Goal: Transaction & Acquisition: Purchase product/service

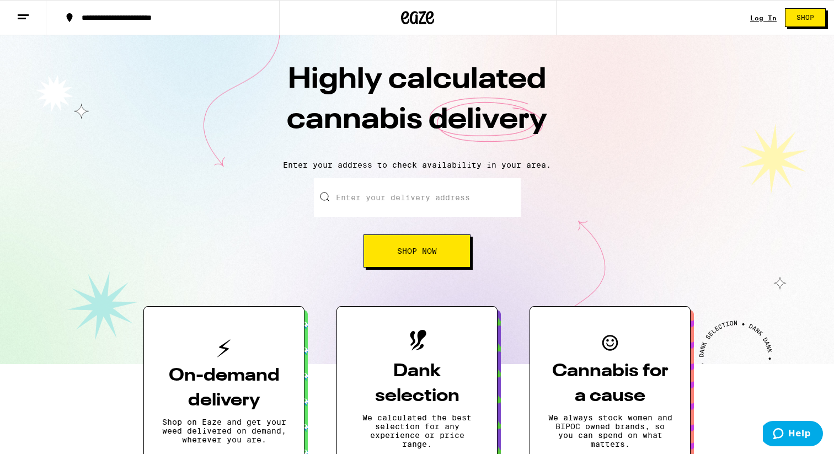
click at [766, 18] on div "Log In" at bounding box center [763, 17] width 26 height 7
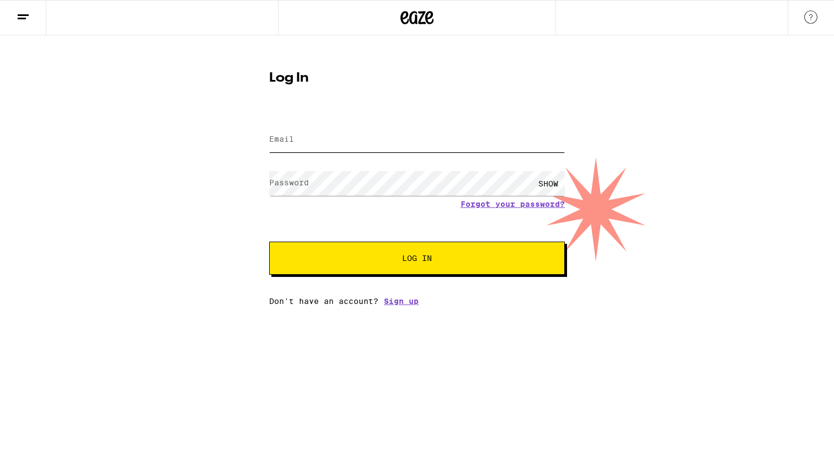
click at [458, 147] on input "Email" at bounding box center [417, 139] width 296 height 25
type input "omgitskyle@gmail.com"
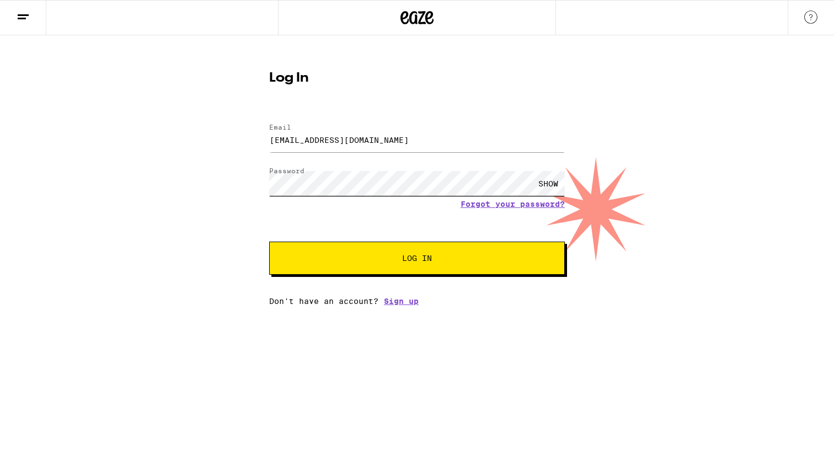
click at [269, 242] on button "Log In" at bounding box center [417, 258] width 296 height 33
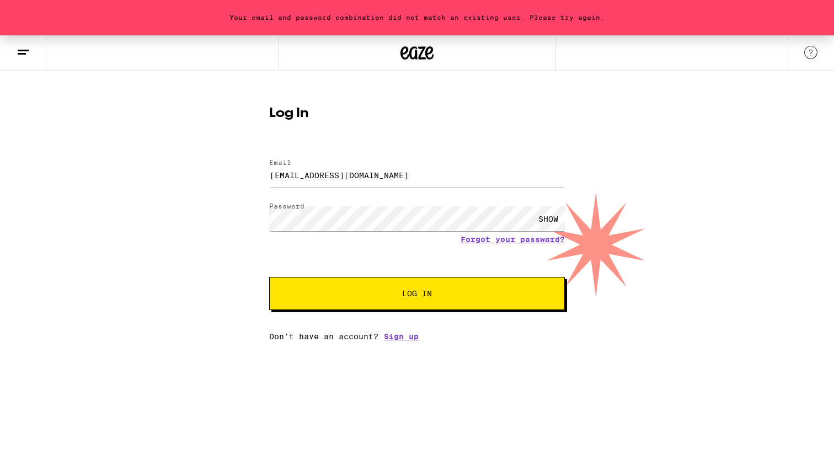
click at [387, 297] on span "Log In" at bounding box center [417, 294] width 206 height 8
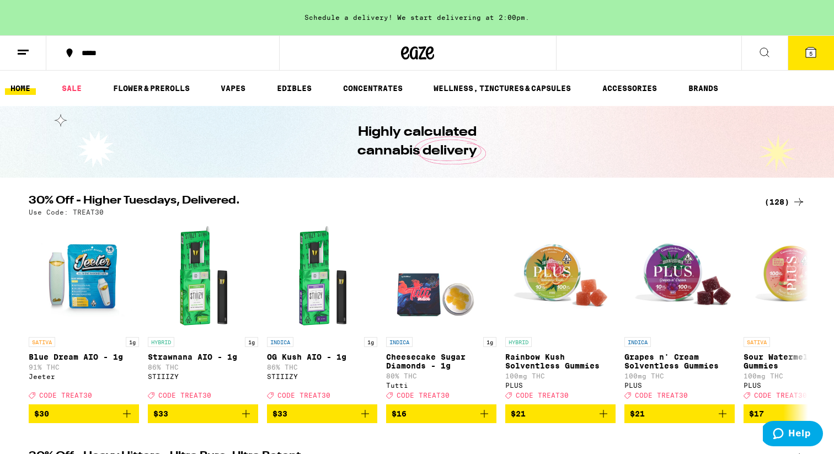
scroll to position [43, 0]
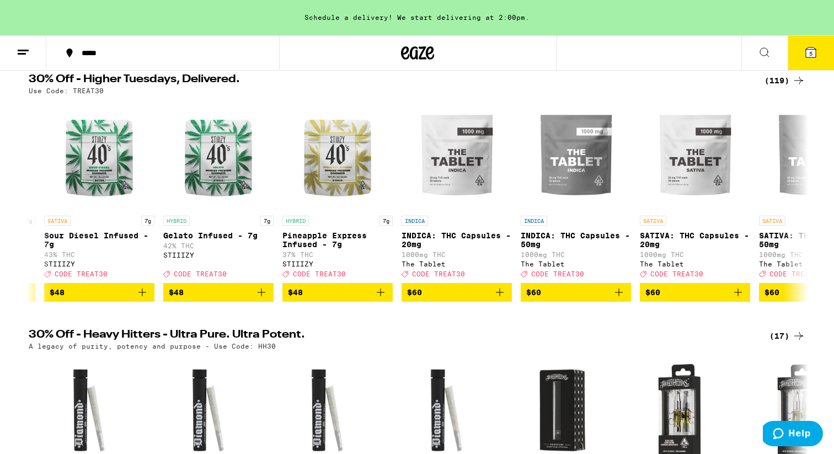
scroll to position [0, 13401]
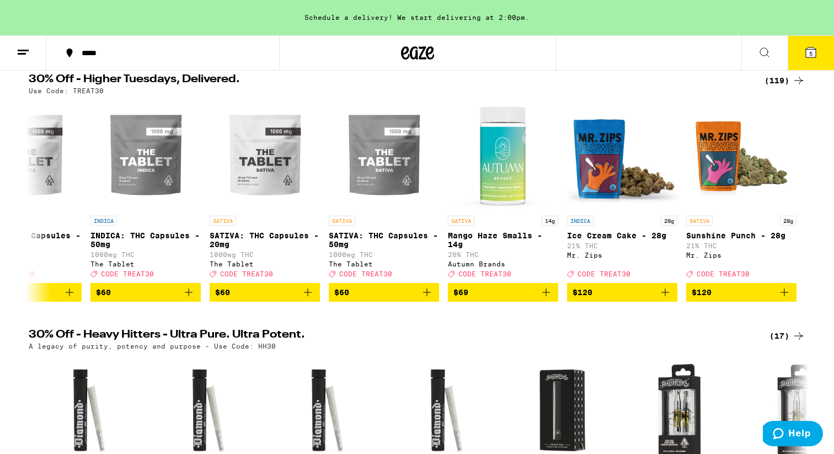
click at [783, 80] on div "(119)" at bounding box center [785, 80] width 41 height 13
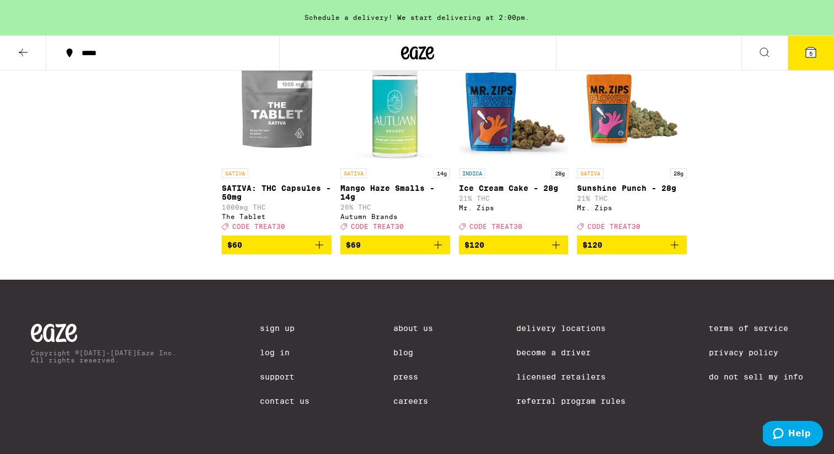
scroll to position [5019, 0]
click at [286, 163] on img "Open page for SATIVA: THC Capsules - 50mg from The Tablet" at bounding box center [277, 107] width 110 height 110
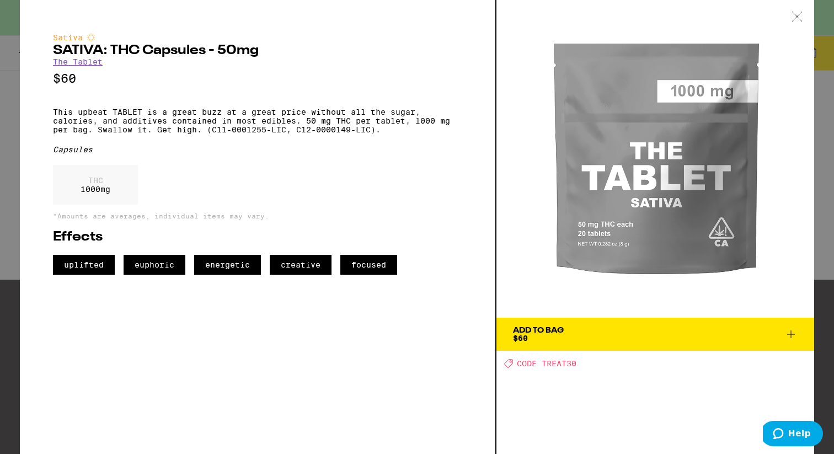
click at [792, 25] on div at bounding box center [797, 17] width 34 height 35
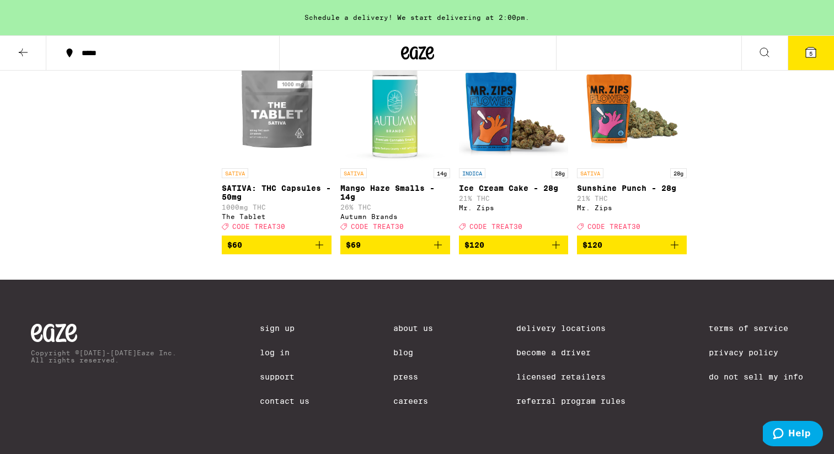
scroll to position [5058, 0]
click at [279, 201] on p "SATIVA: THC Capsules - 50mg" at bounding box center [277, 193] width 110 height 18
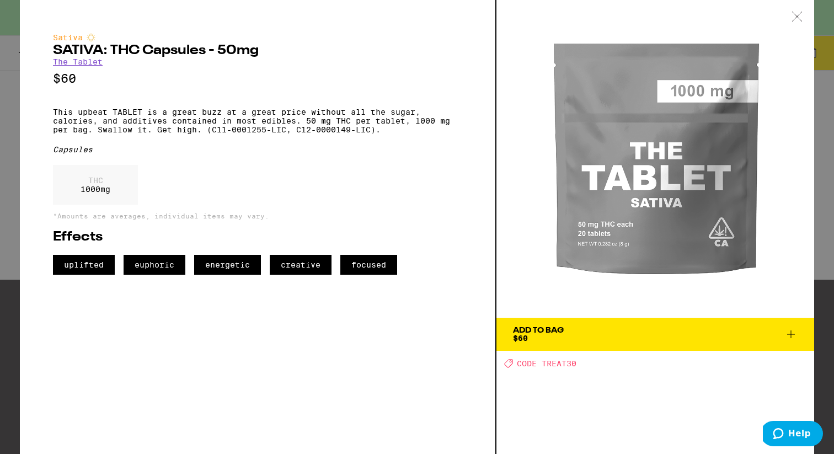
click at [135, 119] on p "This upbeat TABLET is a great buzz at a great price without all the sugar, calo…" at bounding box center [257, 121] width 409 height 26
drag, startPoint x: 206, startPoint y: 47, endPoint x: 91, endPoint y: 63, distance: 115.8
click at [90, 63] on div "Sativa SATIVA: THC Capsules - 50mg The Tablet $60 This upbeat TABLET is a great…" at bounding box center [257, 154] width 409 height 242
click at [127, 72] on div "Sativa SATIVA: THC Capsules - 50mg The Tablet $60 This upbeat TABLET is a great…" at bounding box center [257, 154] width 409 height 242
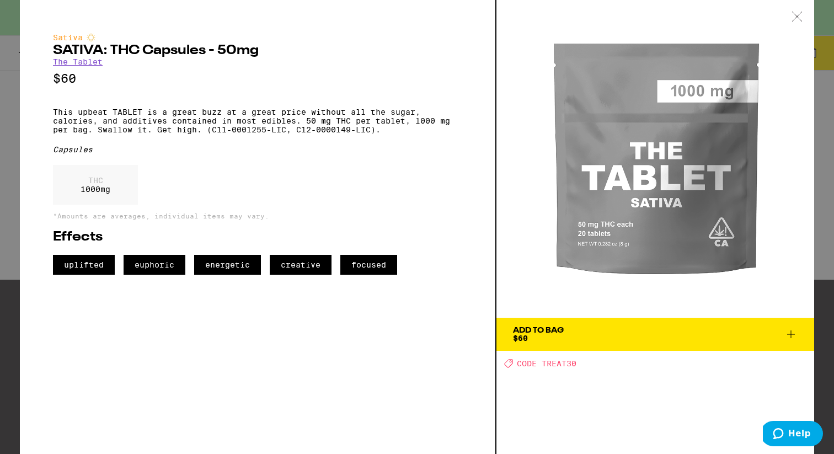
click at [101, 66] on link "The Tablet" at bounding box center [78, 61] width 50 height 9
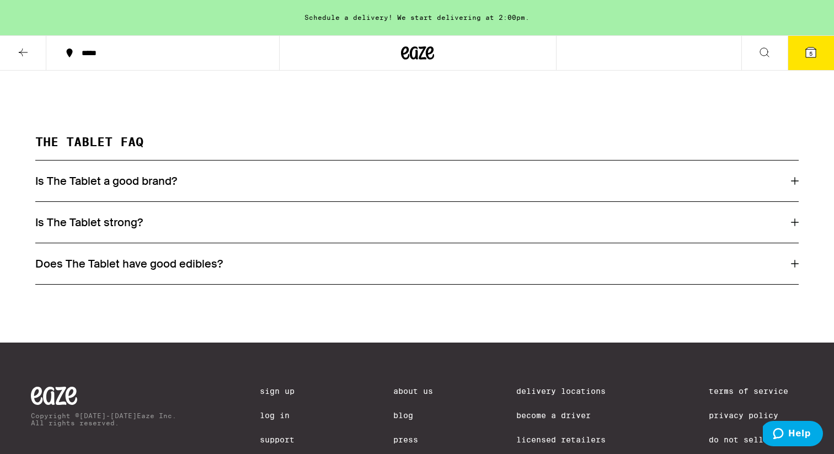
scroll to position [526, 0]
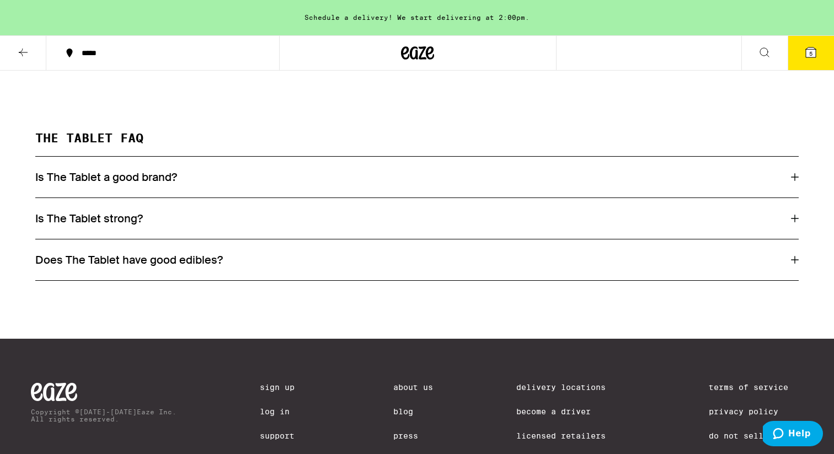
click at [166, 221] on div "Is The Tablet strong?" at bounding box center [416, 218] width 763 height 14
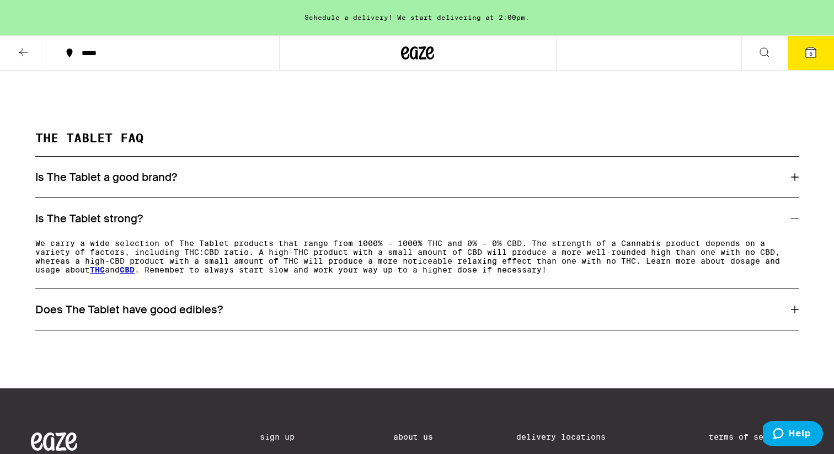
click at [171, 181] on h3 "Is The Tablet a good brand?" at bounding box center [106, 177] width 142 height 14
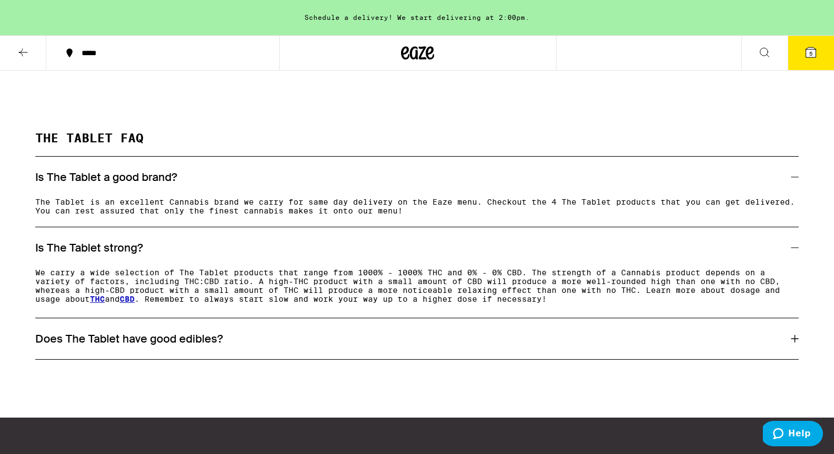
click at [199, 346] on h3 "Does The Tablet have good edibles?" at bounding box center [129, 339] width 188 height 14
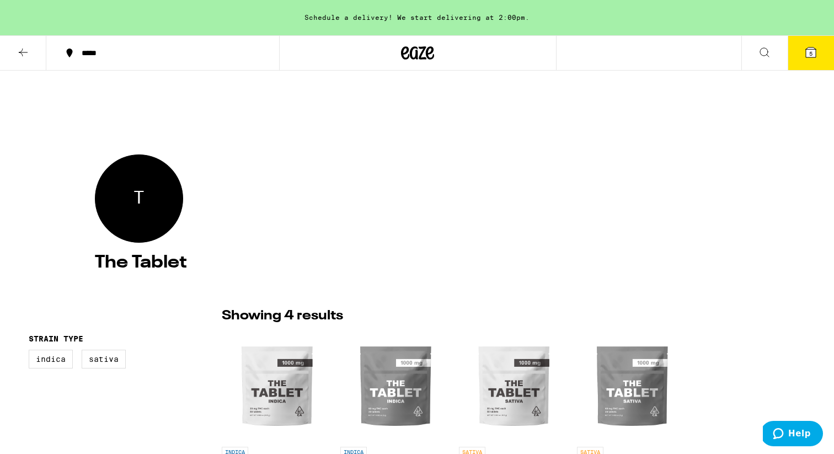
scroll to position [0, 0]
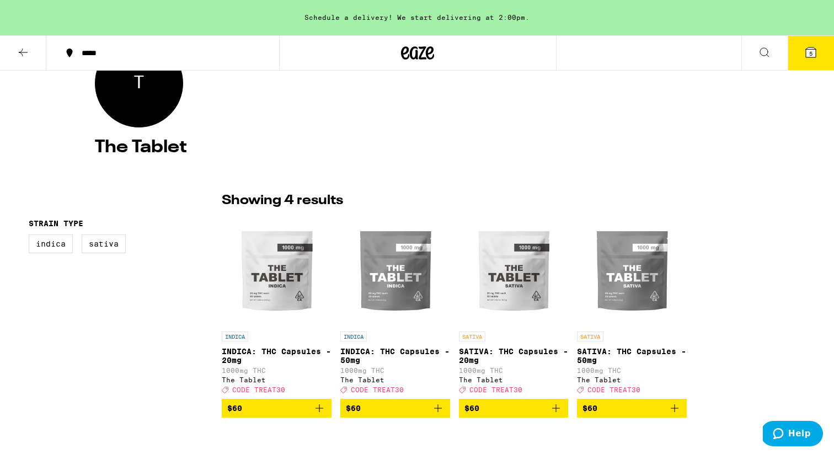
scroll to position [143, 0]
click at [130, 87] on div "T" at bounding box center [139, 84] width 88 height 88
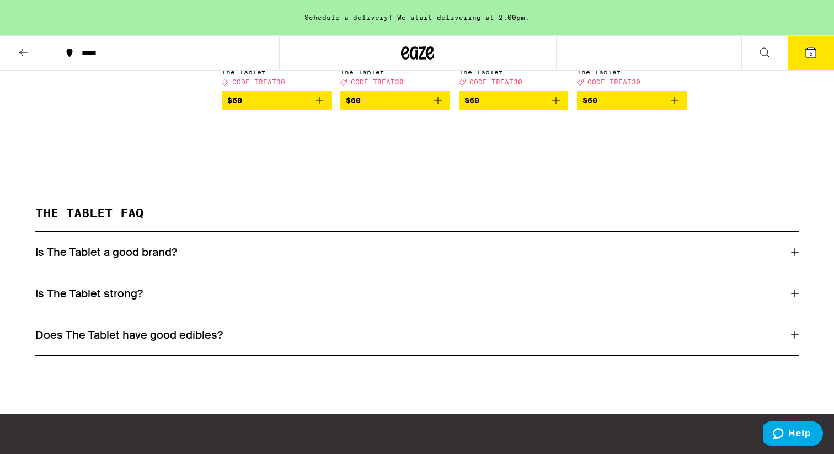
scroll to position [0, 0]
click at [161, 259] on h3 "Is The Tablet a good brand?" at bounding box center [106, 252] width 142 height 14
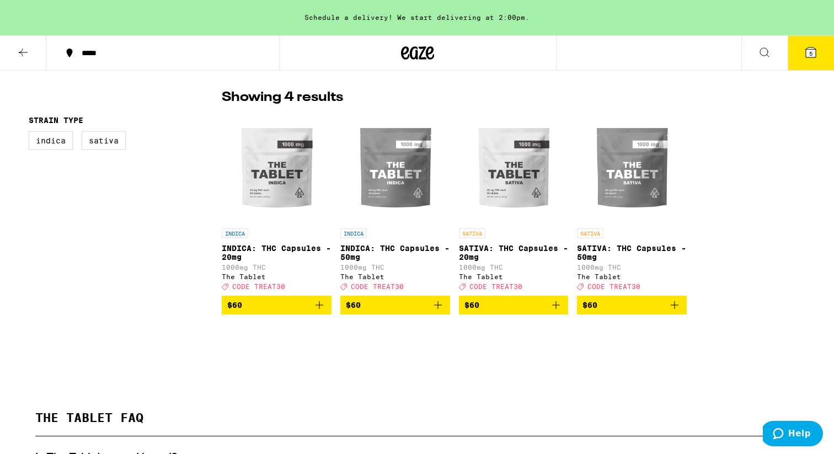
scroll to position [231, 0]
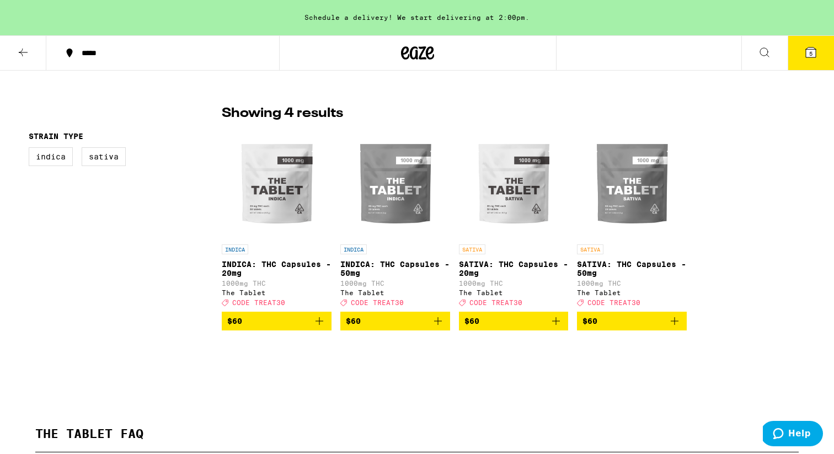
click at [520, 200] on img "Open page for SATIVA: THC Capsules - 20mg from The Tablet" at bounding box center [514, 184] width 110 height 110
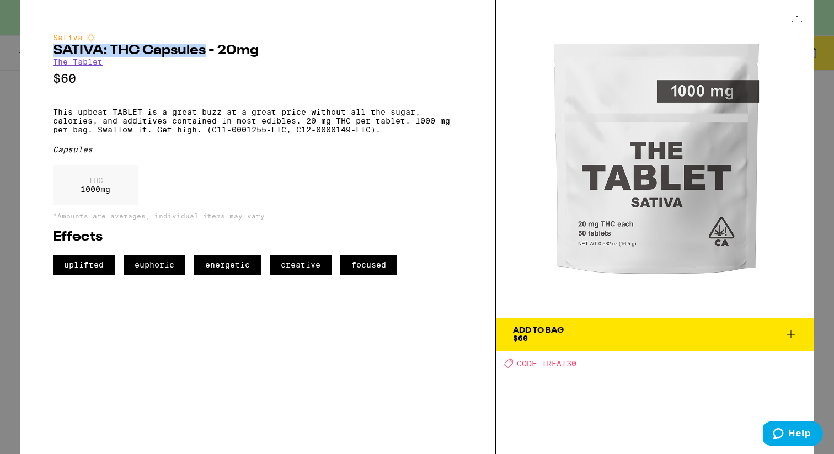
drag, startPoint x: 205, startPoint y: 52, endPoint x: 39, endPoint y: 53, distance: 165.5
click at [39, 53] on div "Sativa SATIVA: THC Capsules - 20mg The Tablet $60 This upbeat TABLET is a great…" at bounding box center [258, 227] width 477 height 454
copy h2 "SATIVA: THC Capsules"
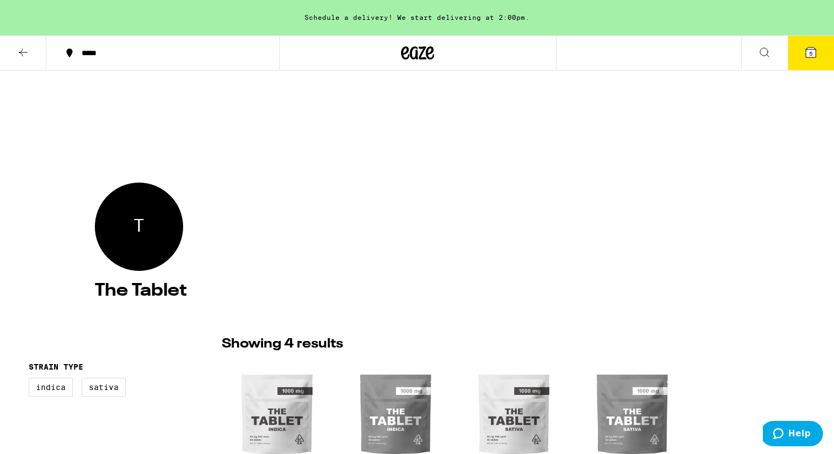
click at [766, 52] on icon at bounding box center [764, 52] width 13 height 13
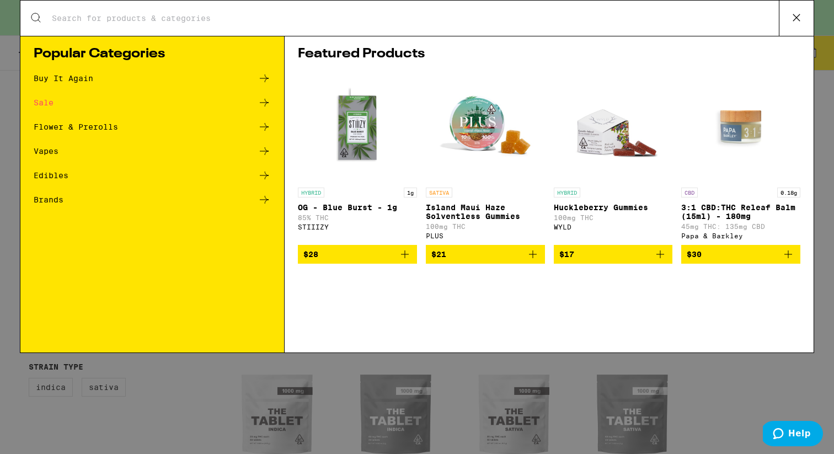
click at [794, 23] on icon at bounding box center [796, 17] width 17 height 17
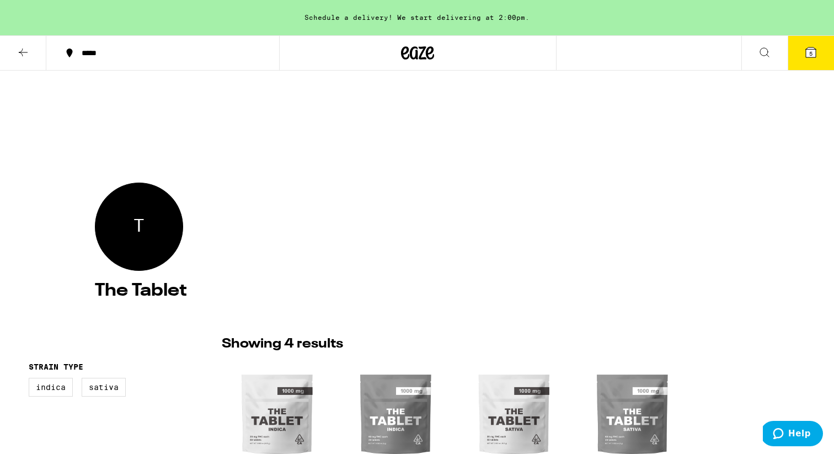
click at [806, 47] on icon at bounding box center [810, 52] width 13 height 13
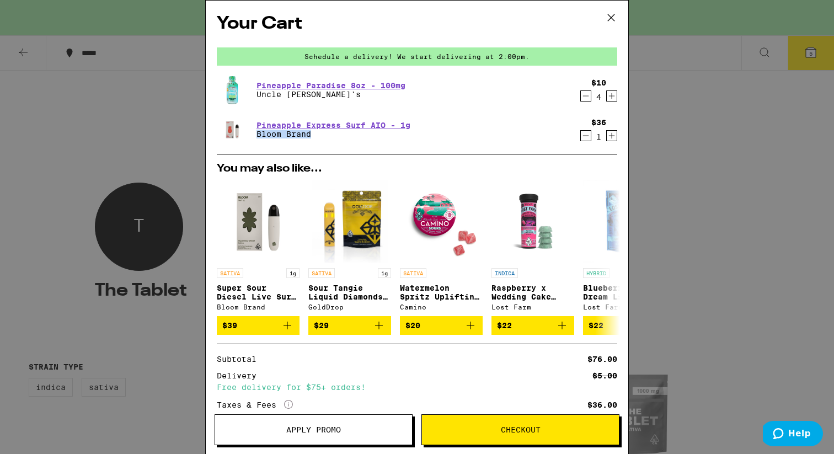
drag, startPoint x: 316, startPoint y: 133, endPoint x: 253, endPoint y: 133, distance: 63.4
click at [253, 133] on div "Pineapple Express Surf AIO - 1g Bloom Brand" at bounding box center [396, 129] width 358 height 31
copy p "Bloom Brand"
click at [587, 98] on icon "Decrement" at bounding box center [586, 95] width 10 height 13
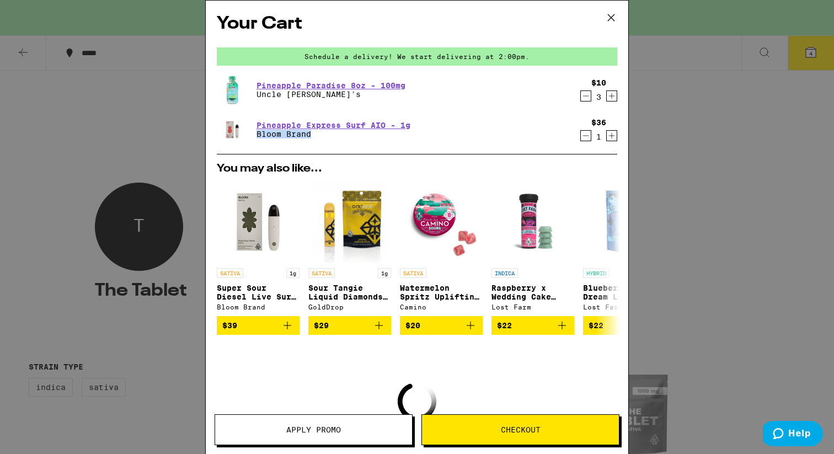
click at [587, 98] on icon "Decrement" at bounding box center [586, 95] width 10 height 13
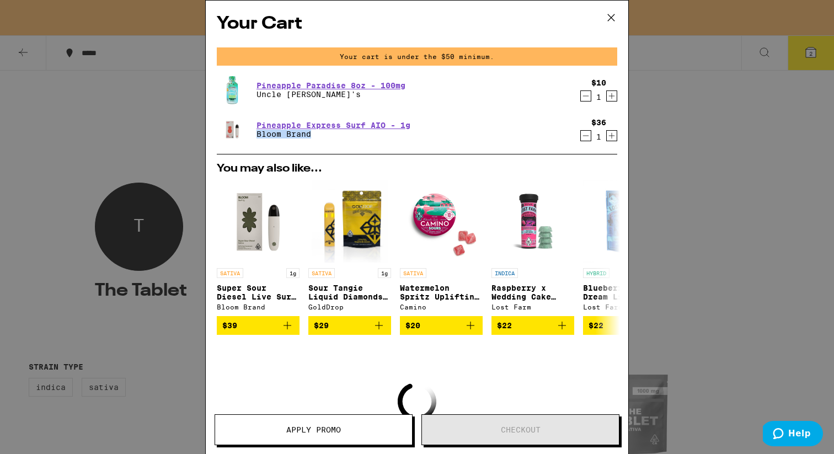
click at [587, 98] on icon "Decrement" at bounding box center [586, 95] width 10 height 13
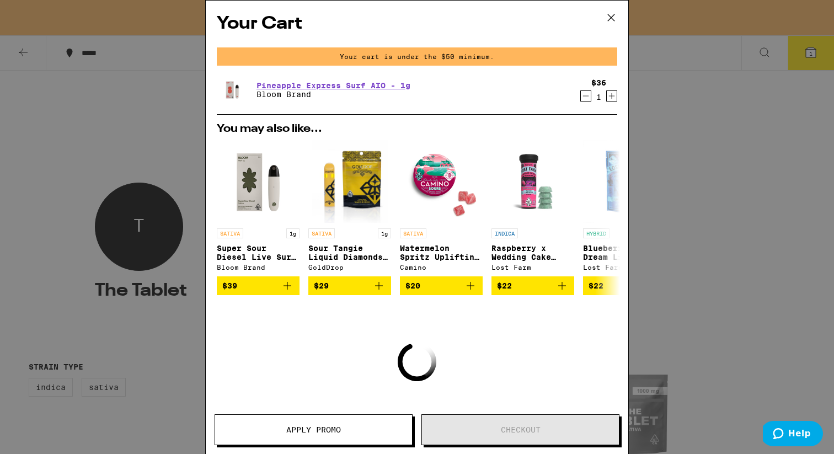
click at [613, 18] on icon at bounding box center [611, 17] width 17 height 17
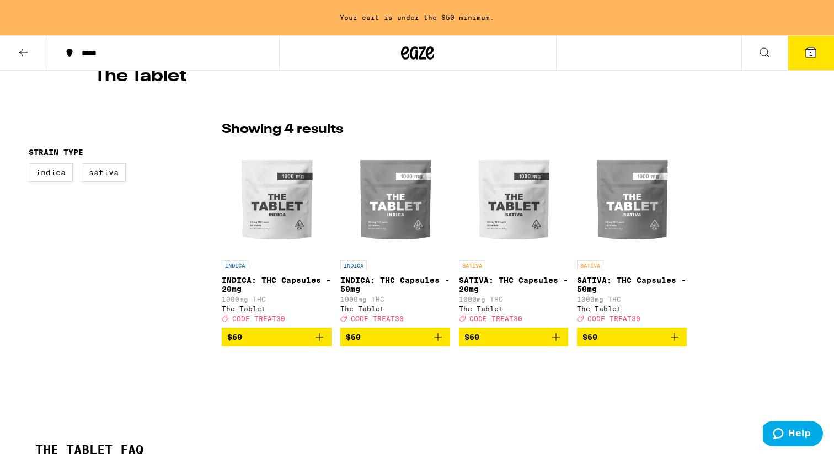
scroll to position [215, 0]
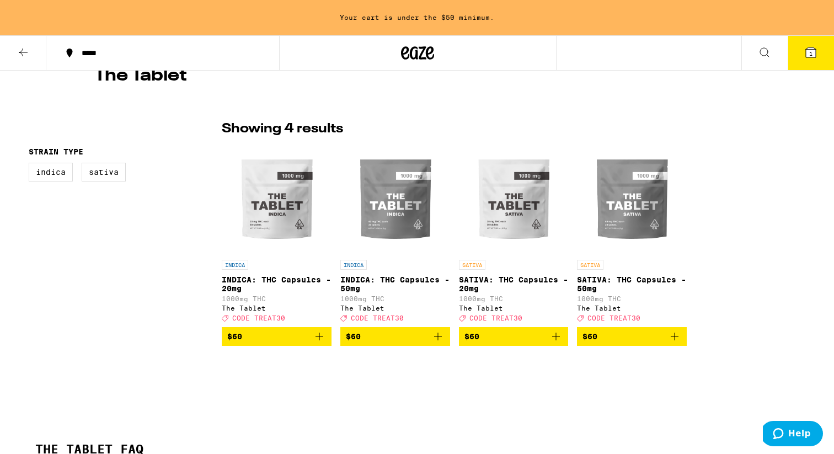
click at [485, 341] on span "$60" at bounding box center [513, 336] width 99 height 13
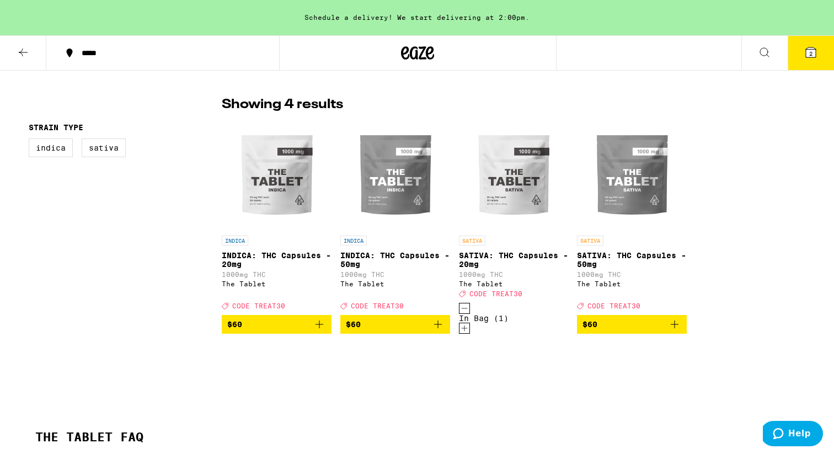
scroll to position [243, 0]
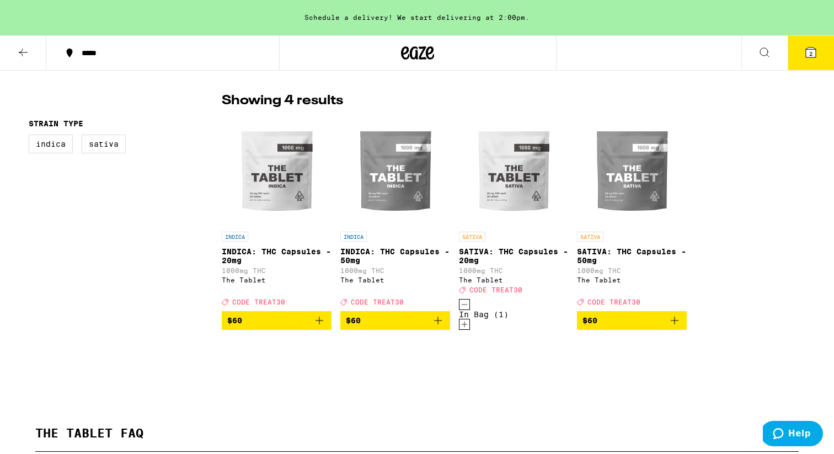
click at [506, 292] on span "CODE TREAT30" at bounding box center [495, 289] width 53 height 7
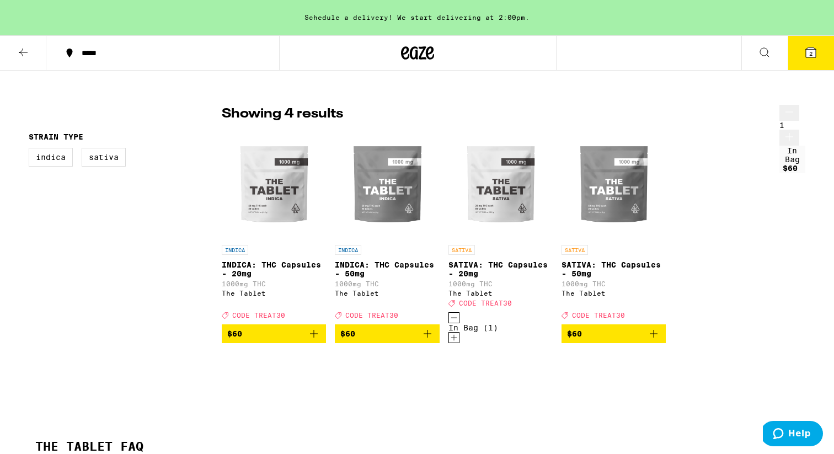
scroll to position [218, 0]
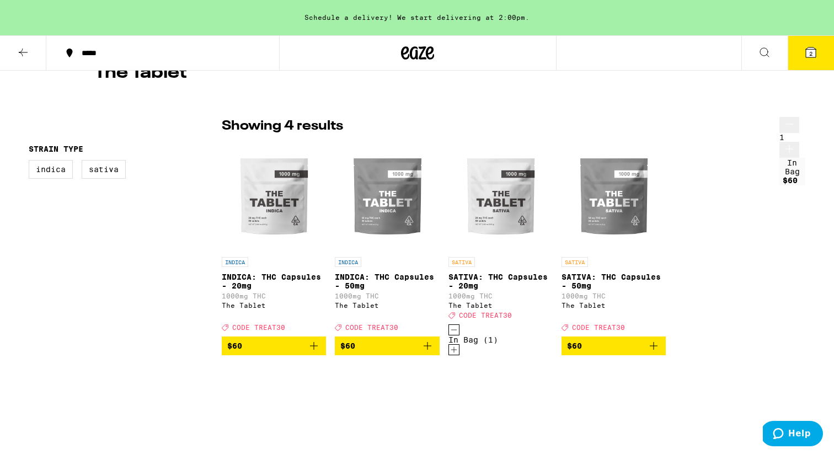
click at [499, 252] on div "Open page for SATIVA: THC Capsules - 20mg from The Tablet" at bounding box center [500, 252] width 104 height 0
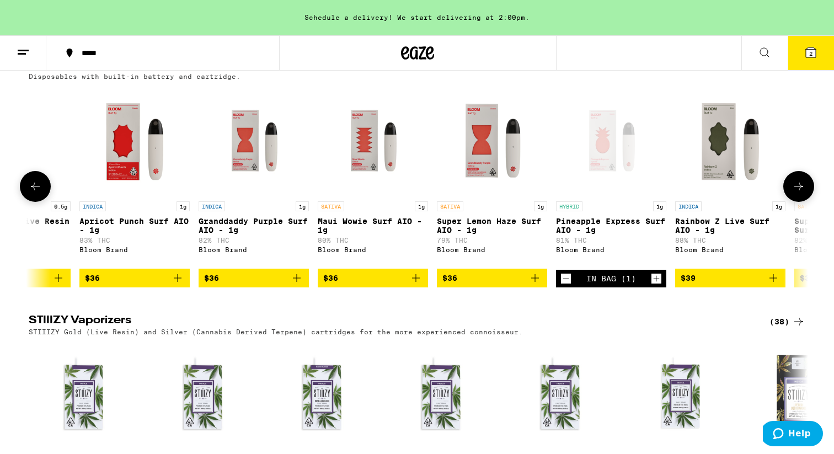
scroll to position [0, 9223]
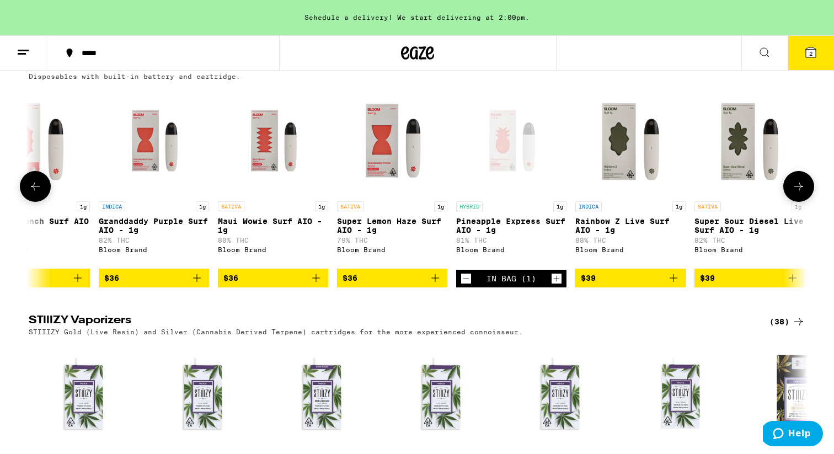
click at [317, 282] on icon "Add to bag" at bounding box center [316, 278] width 8 height 8
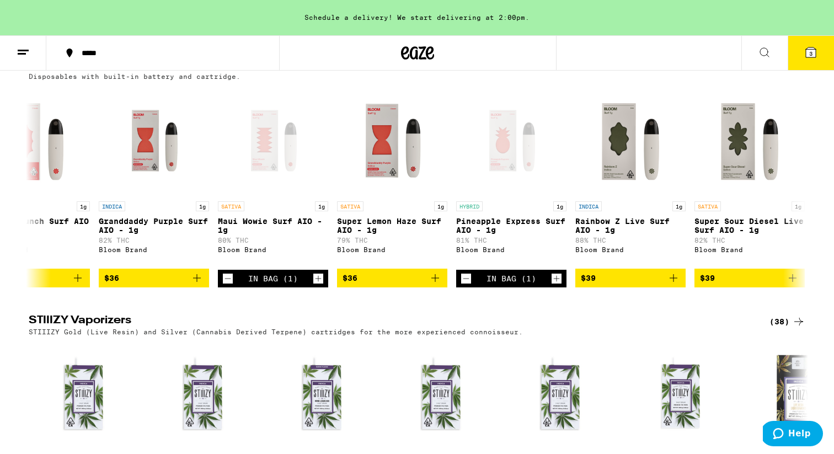
click at [810, 52] on span "3" at bounding box center [810, 53] width 3 height 7
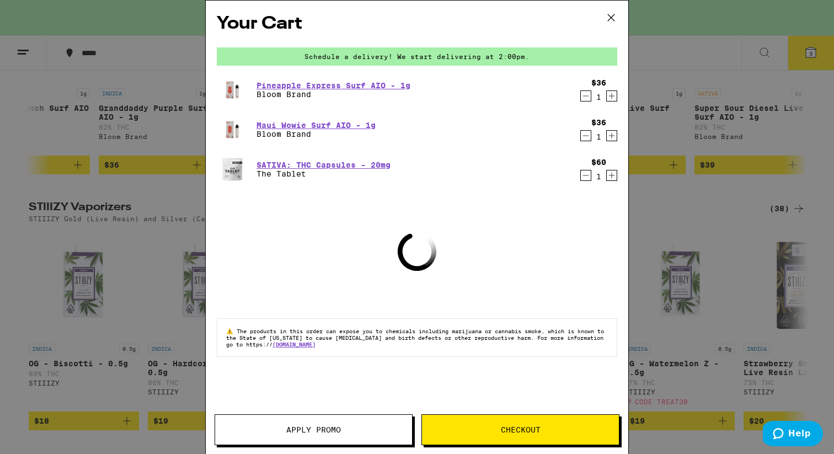
scroll to position [2138, 0]
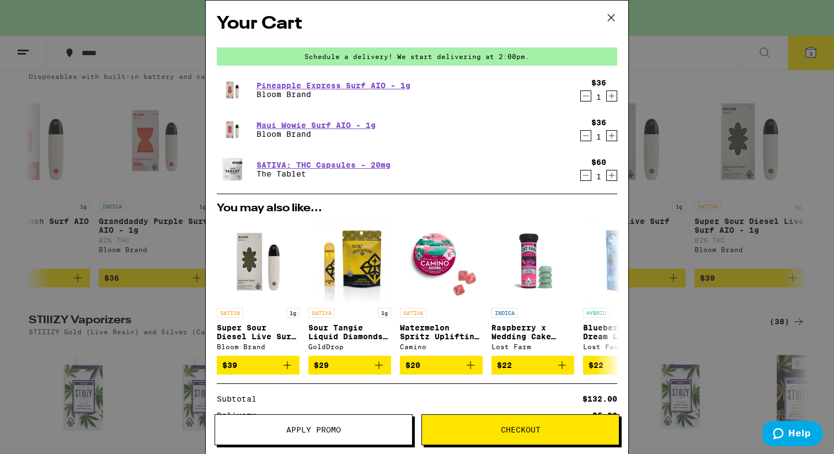
click at [582, 178] on icon "Decrement" at bounding box center [586, 175] width 10 height 13
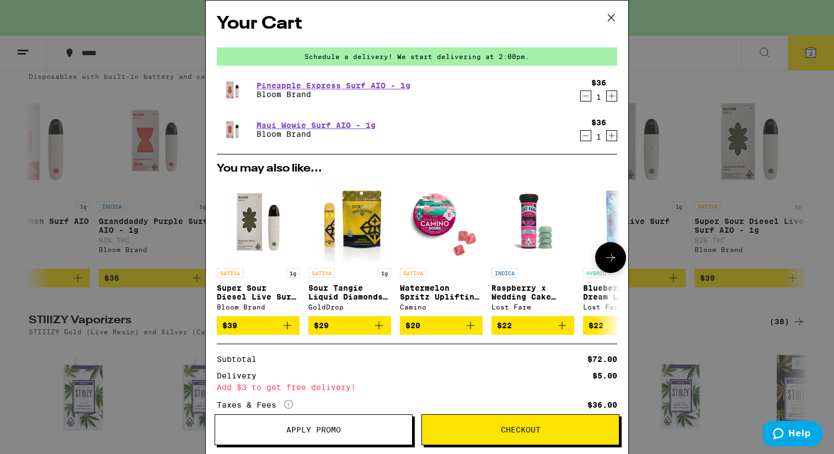
scroll to position [82, 0]
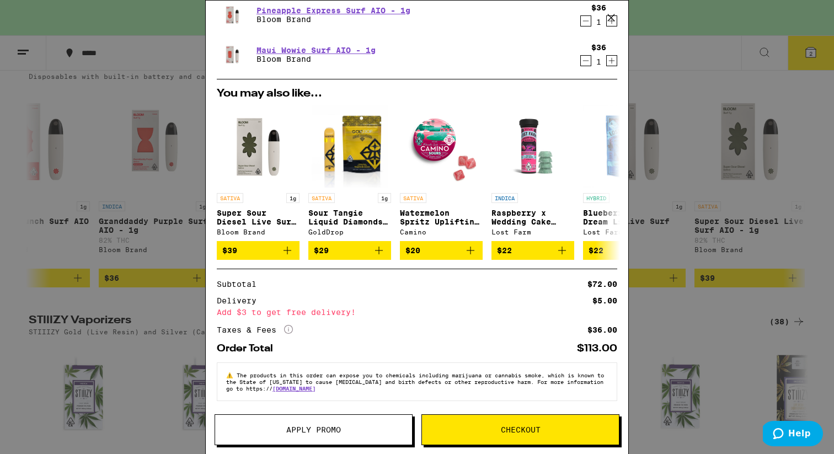
click at [287, 325] on icon "More Info" at bounding box center [288, 329] width 9 height 9
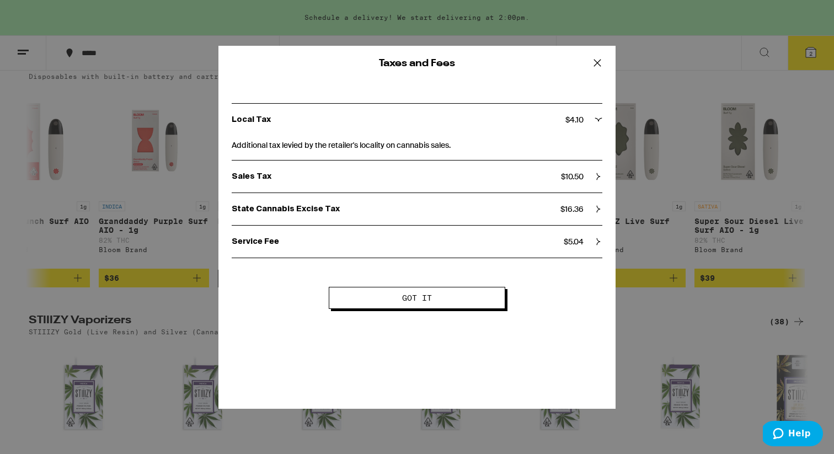
click at [314, 209] on p "State Cannabis Excise Tax" at bounding box center [396, 209] width 329 height 10
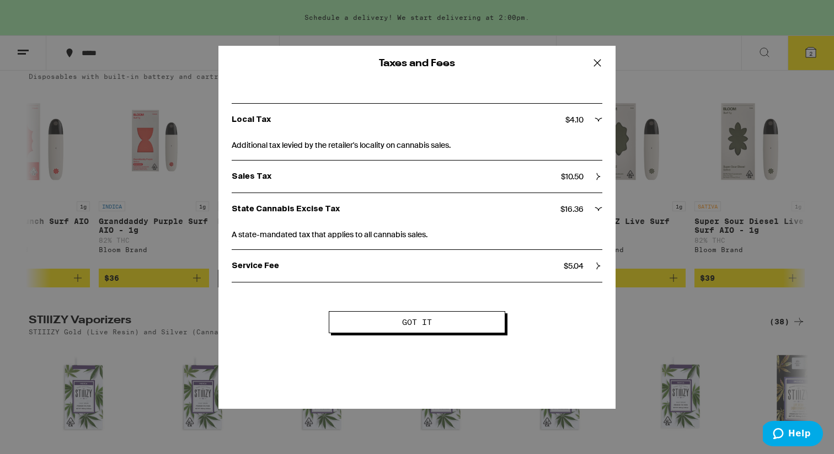
click at [314, 209] on p "State Cannabis Excise Tax" at bounding box center [396, 209] width 329 height 10
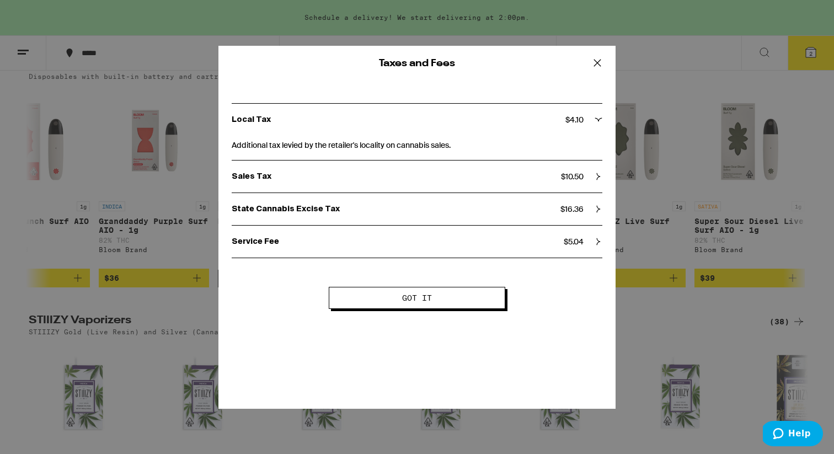
click at [285, 181] on p "Sales Tax" at bounding box center [396, 177] width 329 height 10
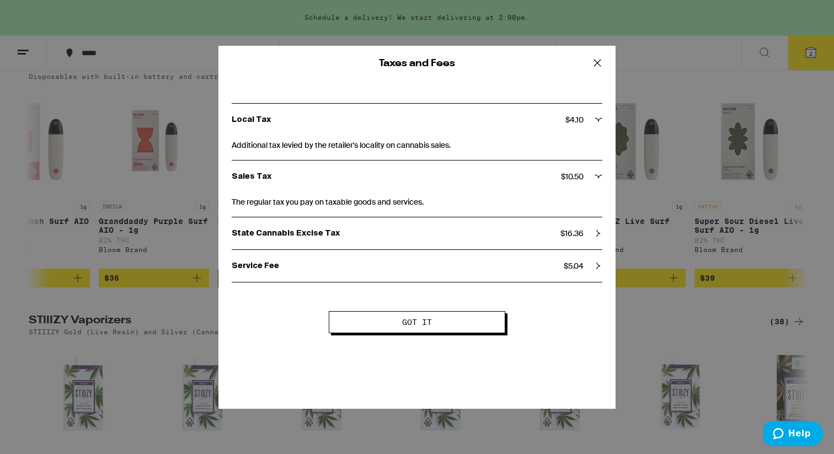
click at [285, 181] on p "Sales Tax" at bounding box center [396, 177] width 329 height 10
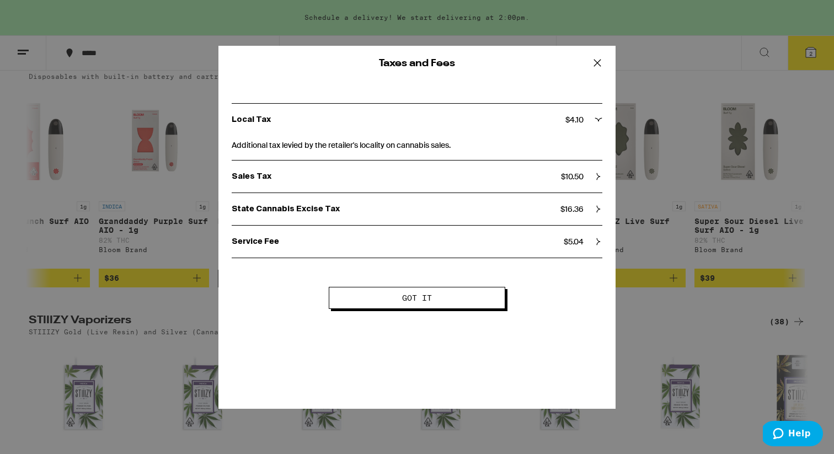
click at [297, 239] on p "Service Fee" at bounding box center [398, 242] width 332 height 10
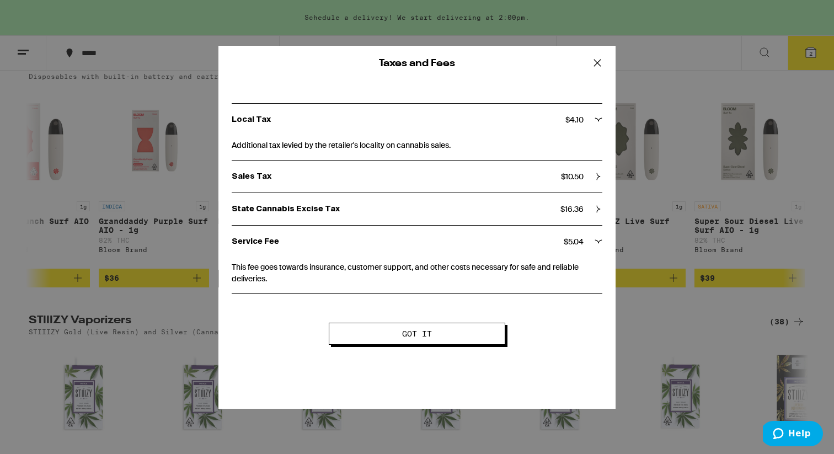
click at [420, 334] on span "Got it" at bounding box center [417, 334] width 30 height 8
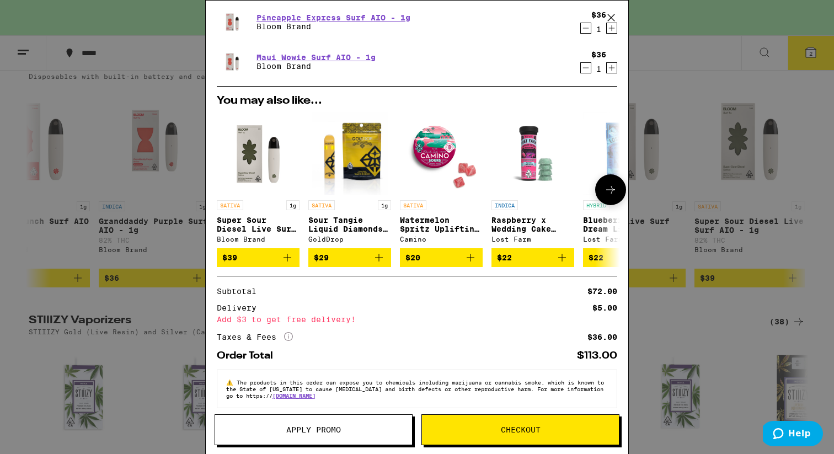
scroll to position [0, 0]
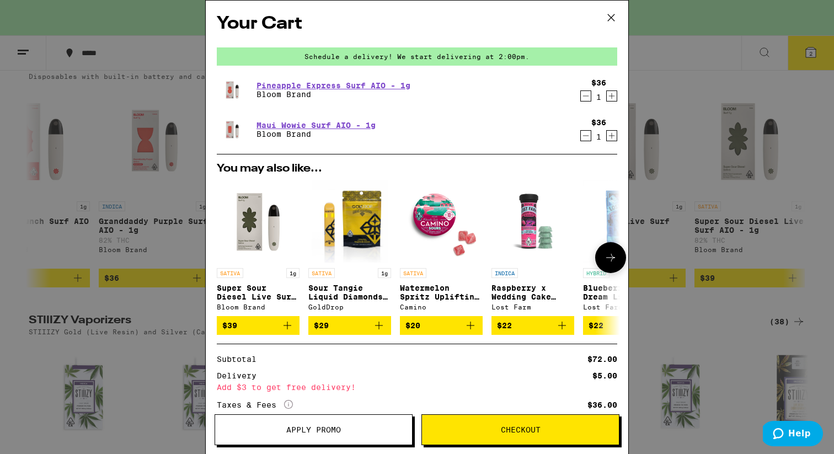
click at [610, 261] on icon at bounding box center [610, 257] width 13 height 13
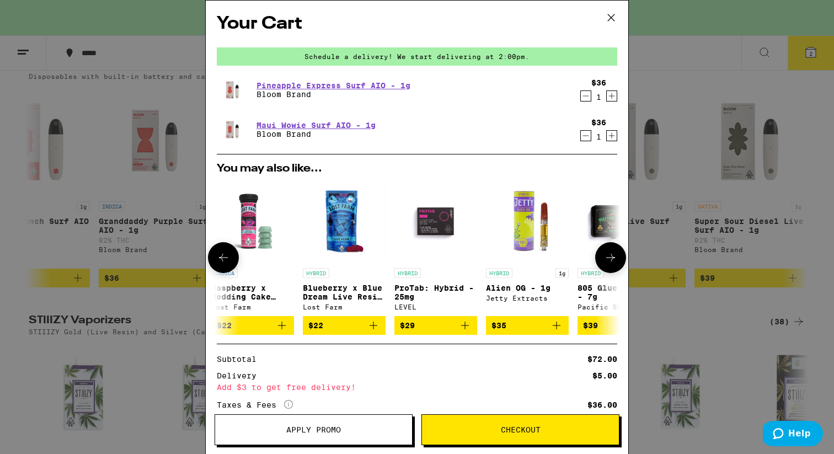
click at [610, 261] on icon at bounding box center [610, 257] width 13 height 13
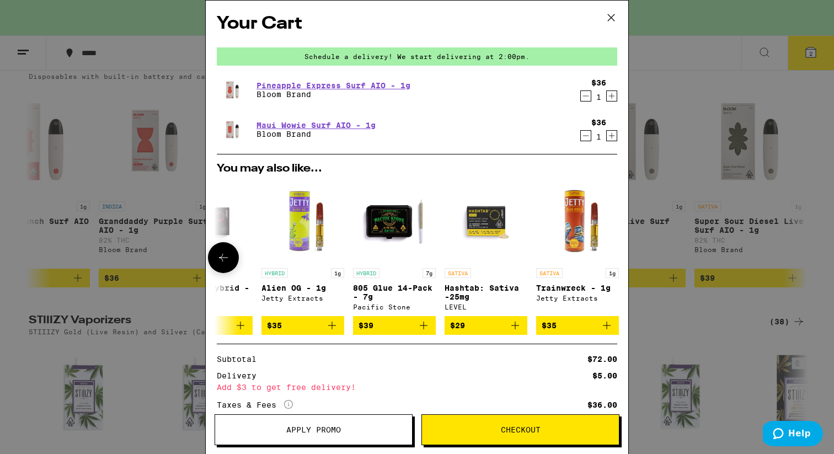
scroll to position [0, 515]
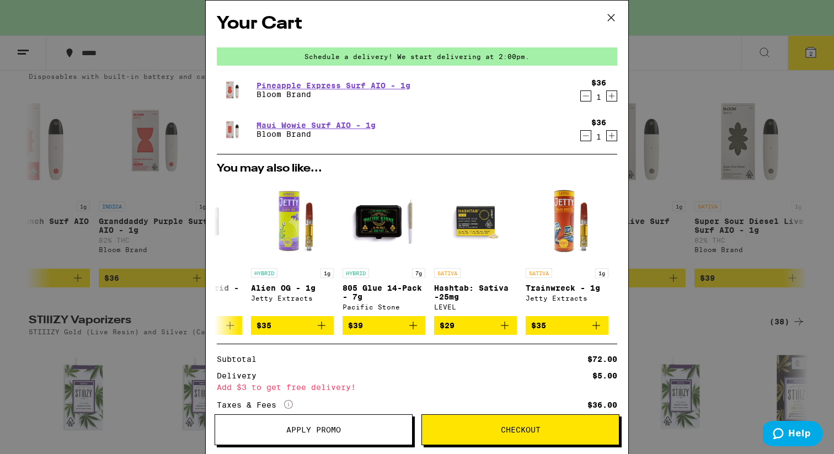
click at [609, 16] on icon at bounding box center [611, 17] width 17 height 17
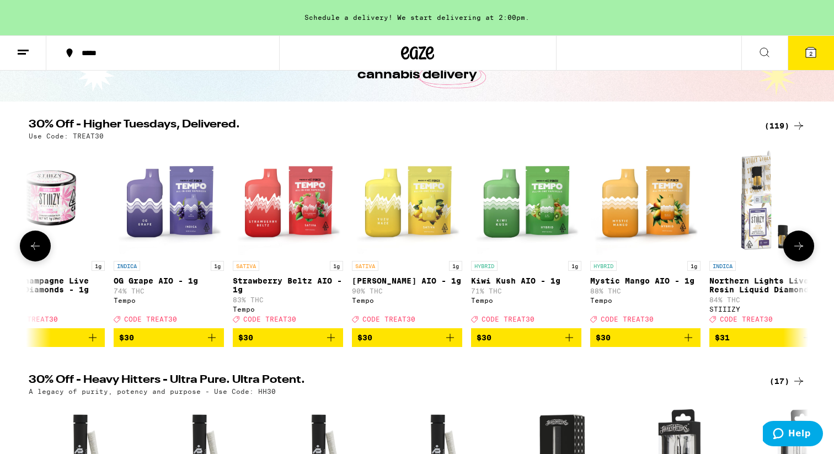
scroll to position [0, 8734]
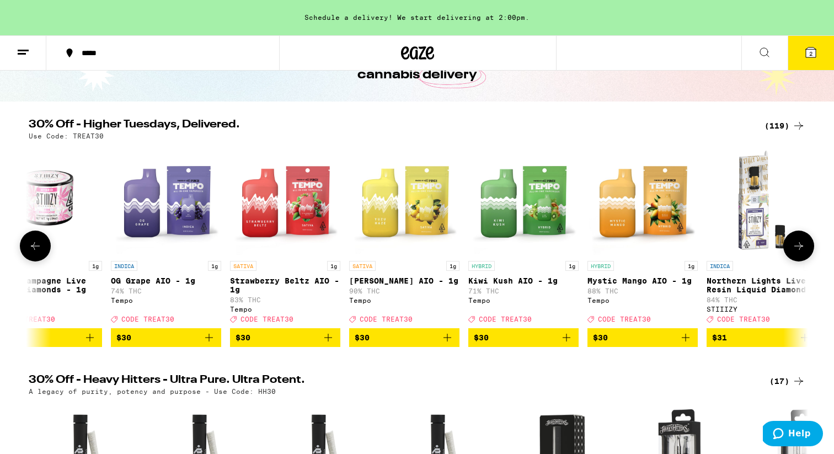
click at [418, 289] on div "SATIVA 1g Yuzu Haze AIO - 1g 90% THC Tempo Deal Created with Sketch. CODE TREAT…" at bounding box center [404, 292] width 110 height 62
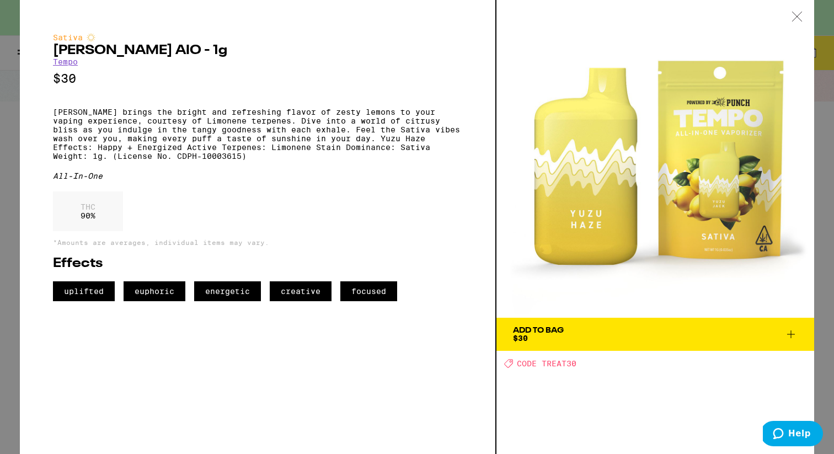
click at [797, 15] on icon at bounding box center [797, 17] width 11 height 10
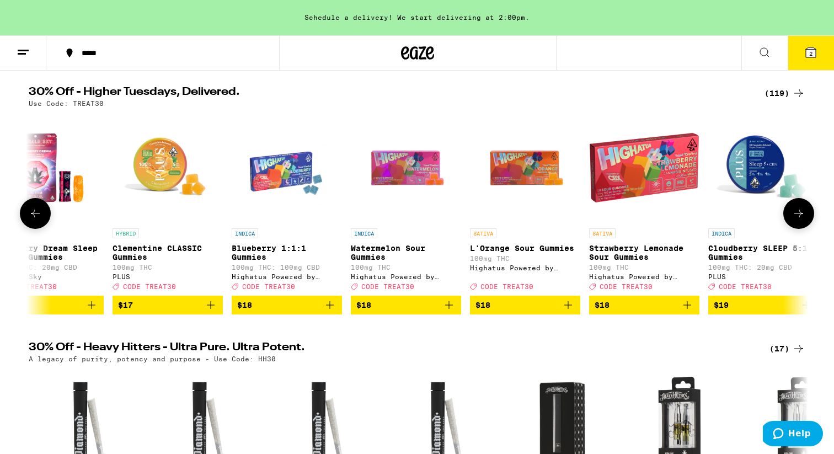
scroll to position [0, 3134]
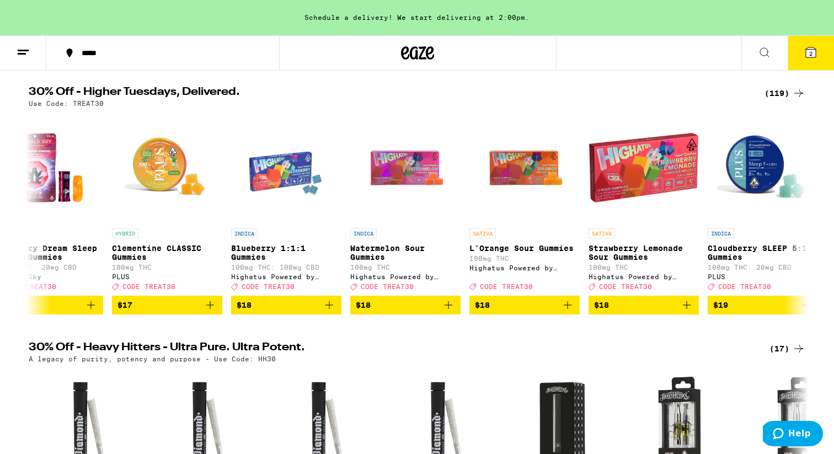
click at [760, 62] on button at bounding box center [764, 53] width 46 height 35
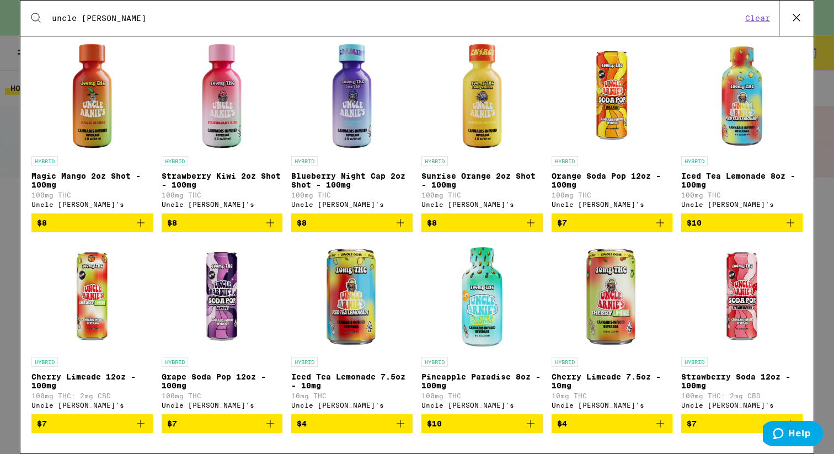
scroll to position [201, 0]
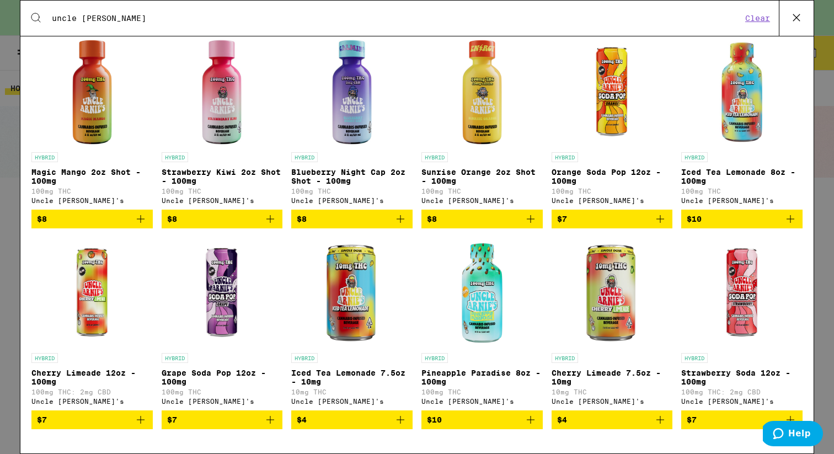
type input "uncle arnie"
click at [530, 421] on icon "Add to bag" at bounding box center [530, 419] width 13 height 13
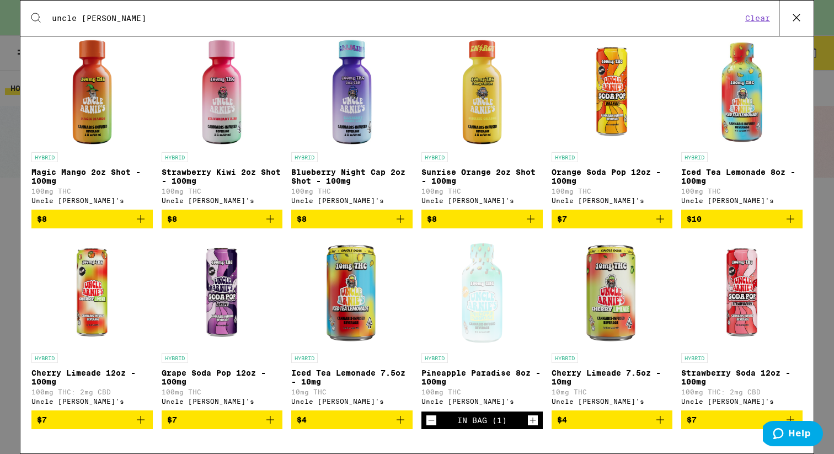
click at [530, 419] on icon "Increment" at bounding box center [533, 420] width 10 height 13
click at [797, 14] on icon at bounding box center [796, 17] width 17 height 17
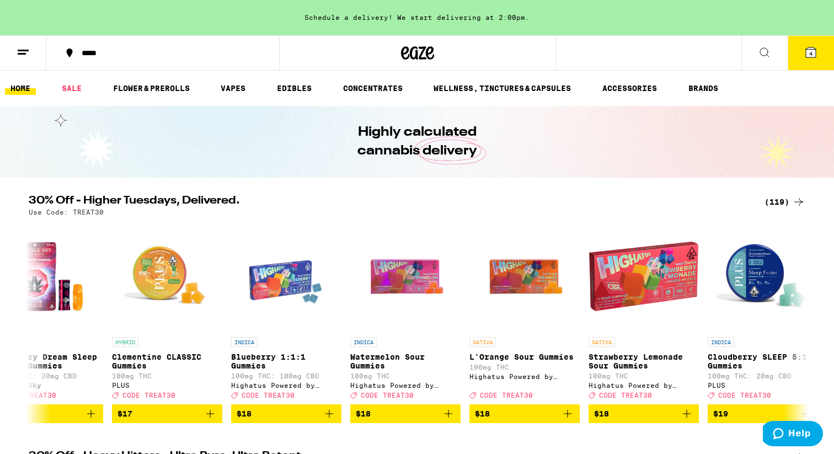
click at [803, 63] on button "4" at bounding box center [811, 53] width 46 height 34
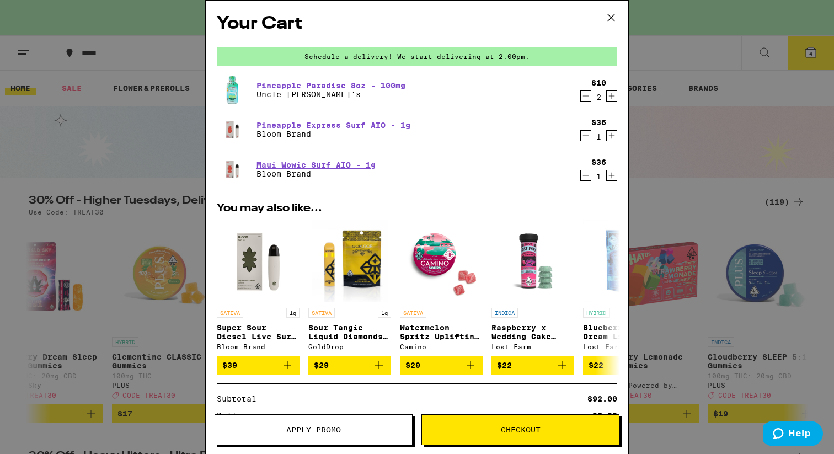
scroll to position [121, 0]
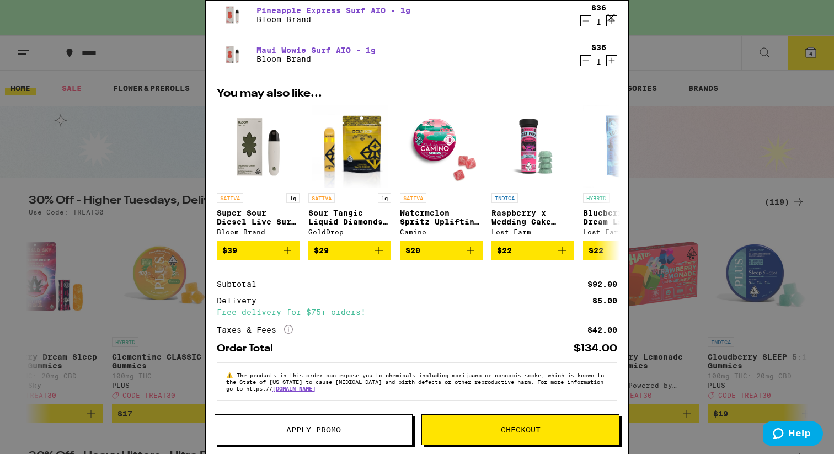
click at [504, 427] on span "Checkout" at bounding box center [521, 430] width 40 height 8
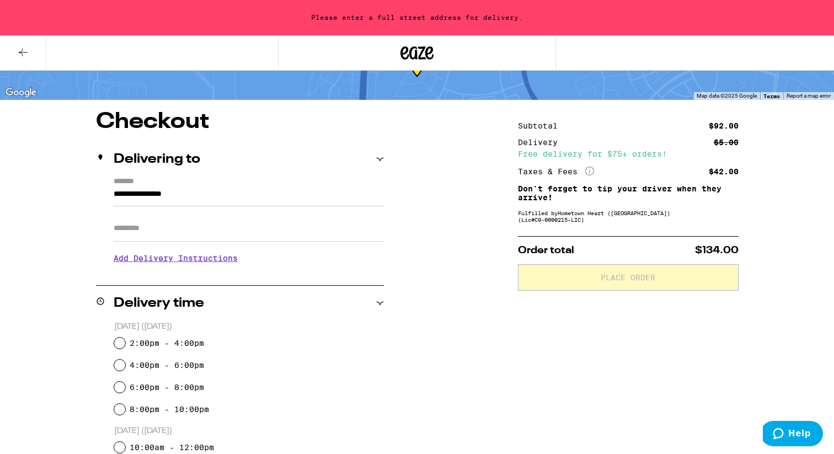
scroll to position [58, 0]
click at [120, 341] on input "2:00pm - 4:00pm" at bounding box center [119, 342] width 11 height 11
radio input "true"
click at [174, 202] on input "**********" at bounding box center [249, 196] width 270 height 19
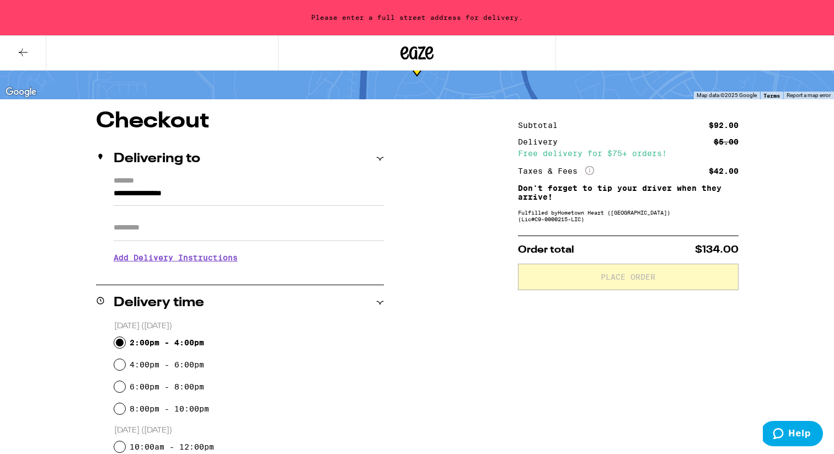
click at [174, 202] on input "**********" at bounding box center [249, 196] width 270 height 19
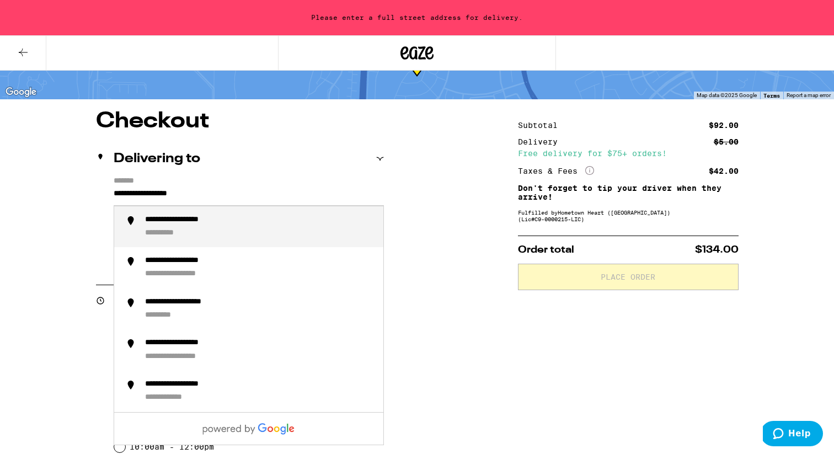
click at [200, 221] on div "**********" at bounding box center [192, 220] width 95 height 10
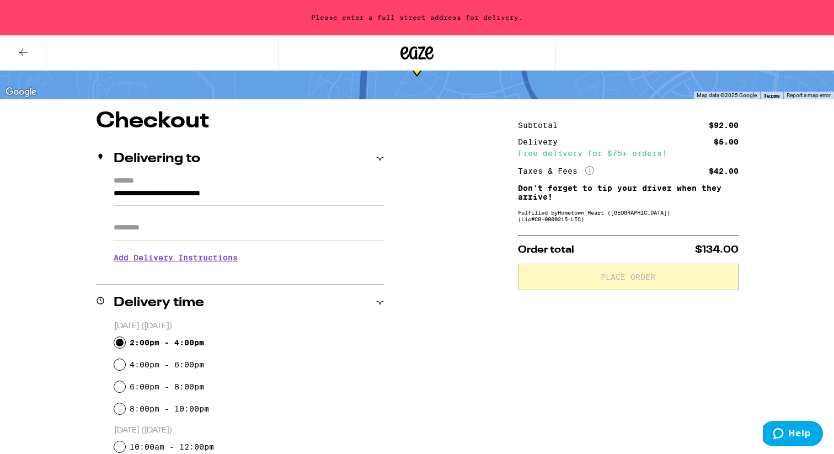
type input "**********"
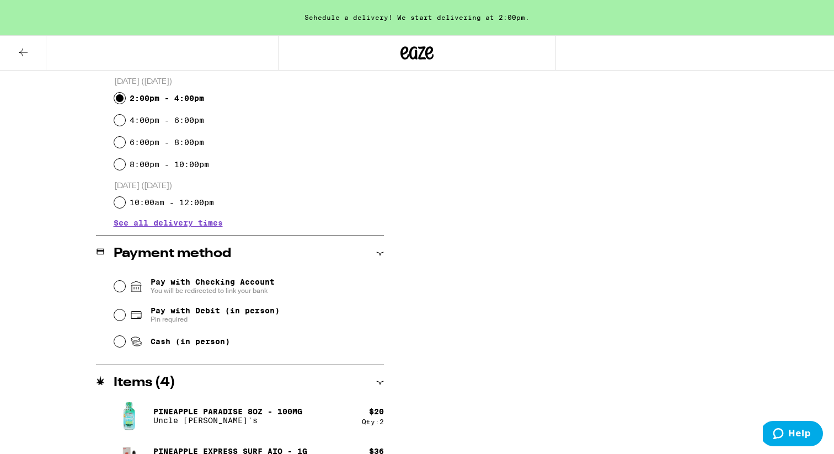
scroll to position [369, 0]
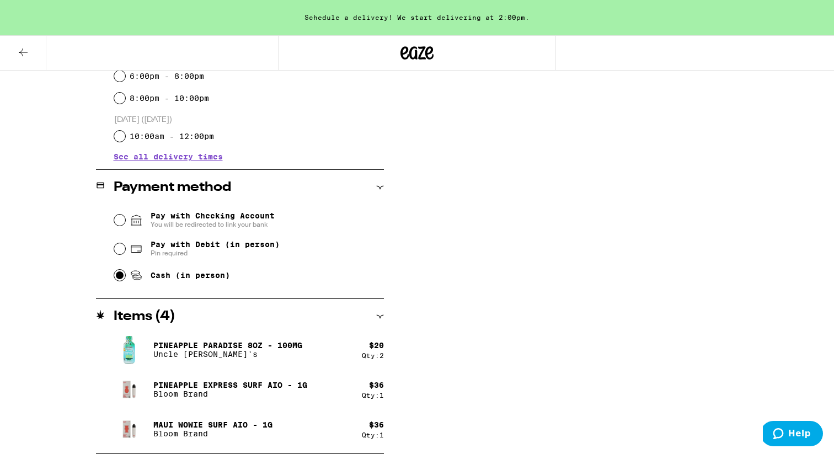
click at [118, 280] on input "Cash (in person)" at bounding box center [119, 275] width 11 height 11
radio input "true"
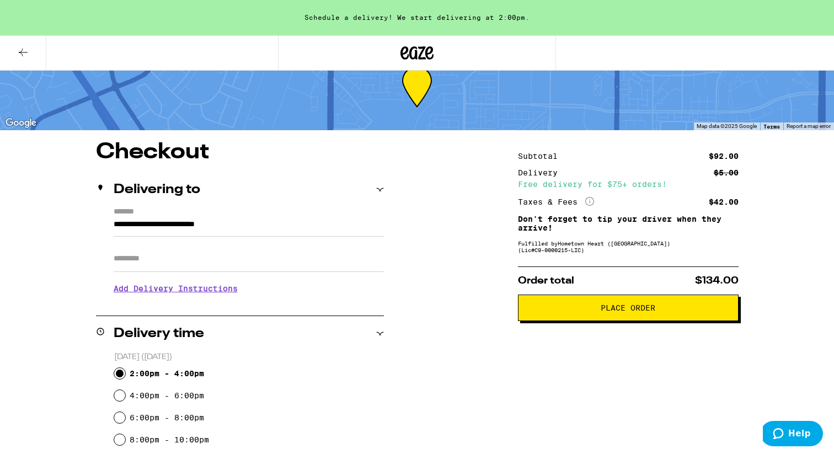
scroll to position [29, 0]
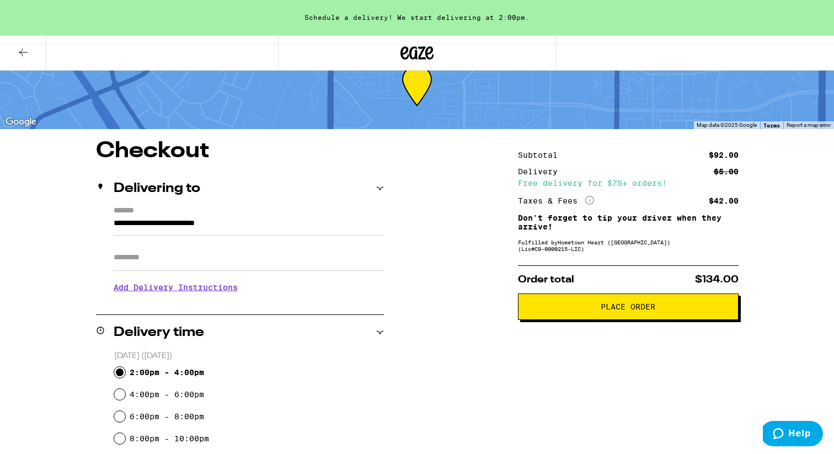
click at [264, 223] on input "**********" at bounding box center [249, 226] width 270 height 19
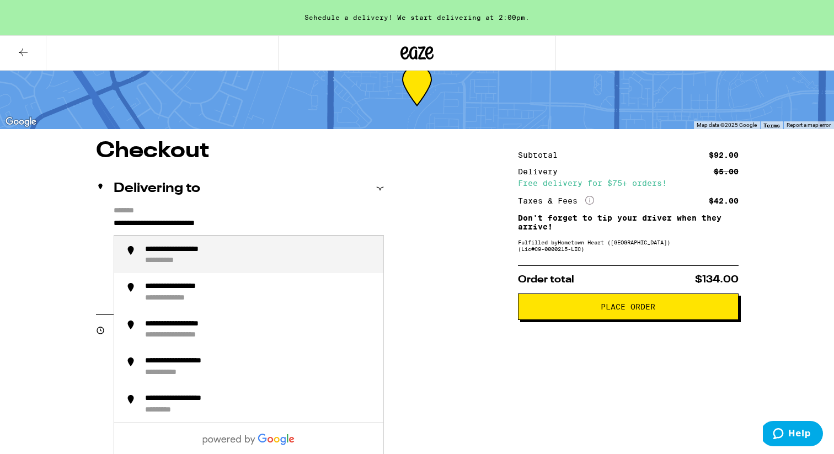
click at [264, 223] on input "**********" at bounding box center [249, 226] width 270 height 19
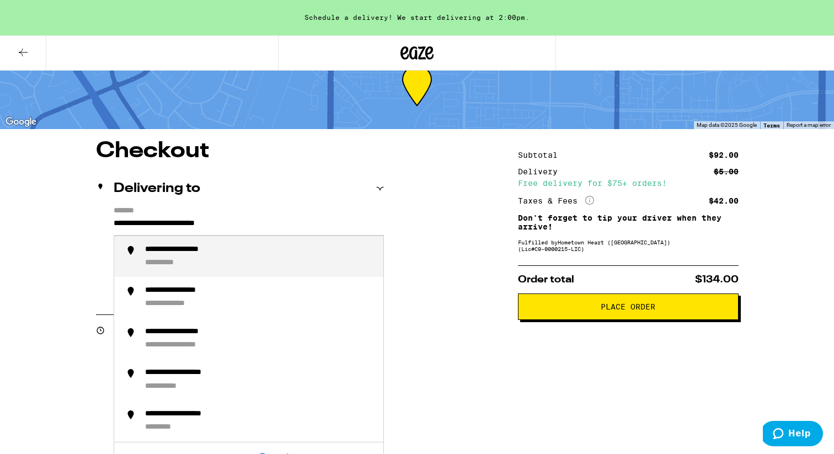
click at [264, 223] on input "**********" at bounding box center [249, 226] width 270 height 19
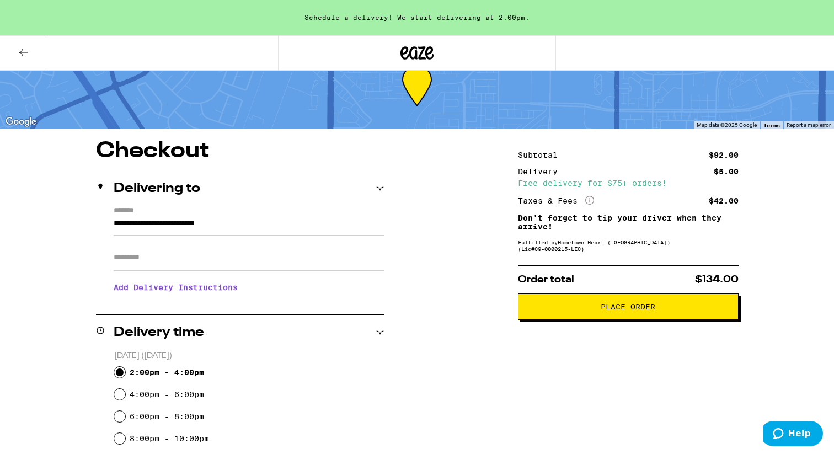
click at [602, 319] on button "Place Order" at bounding box center [628, 306] width 221 height 26
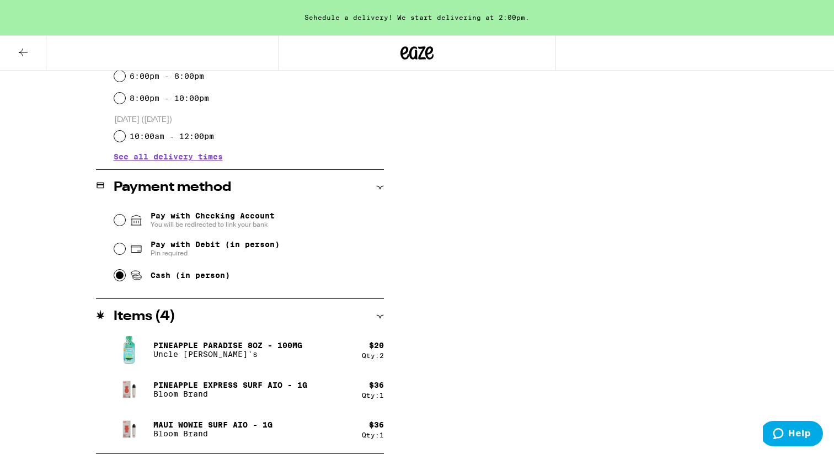
scroll to position [0, 0]
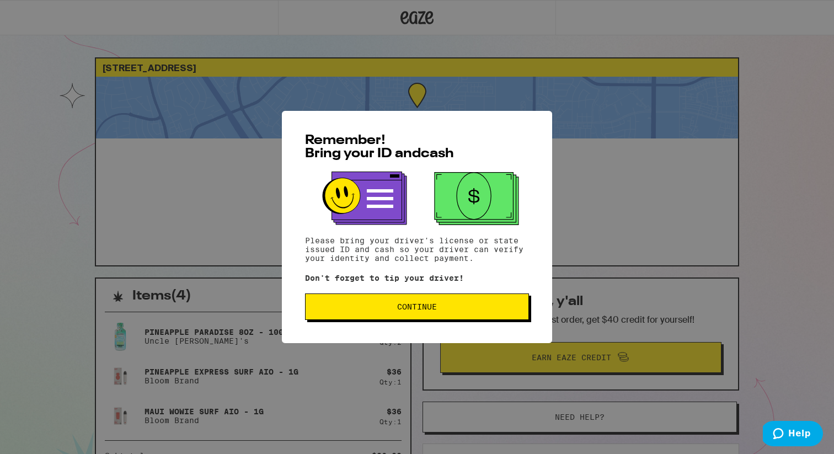
click at [464, 315] on button "Continue" at bounding box center [417, 306] width 224 height 26
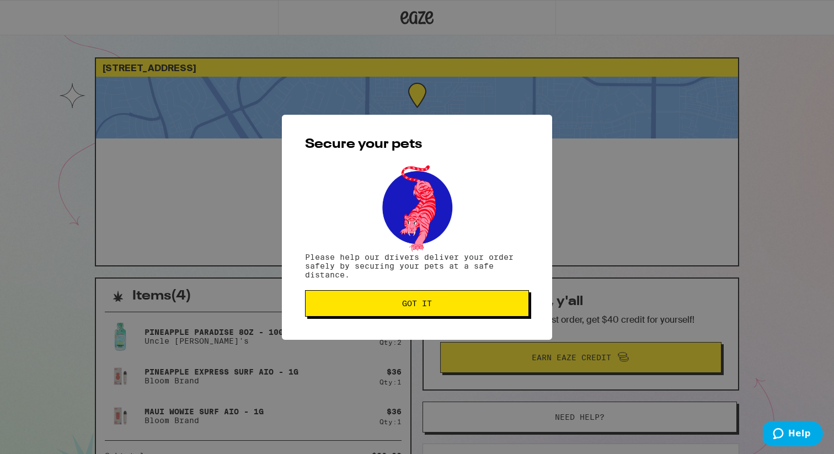
click at [468, 310] on button "Got it" at bounding box center [417, 303] width 224 height 26
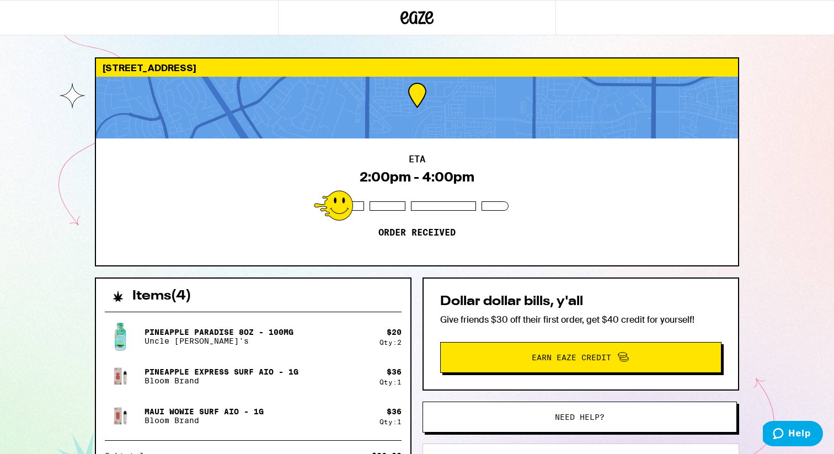
click at [73, 249] on div "6138 Sandpiper Rd Dublin 94568 ETA 2:00pm - 4:00pm Order received Items ( 4 ) P…" at bounding box center [417, 300] width 834 height 601
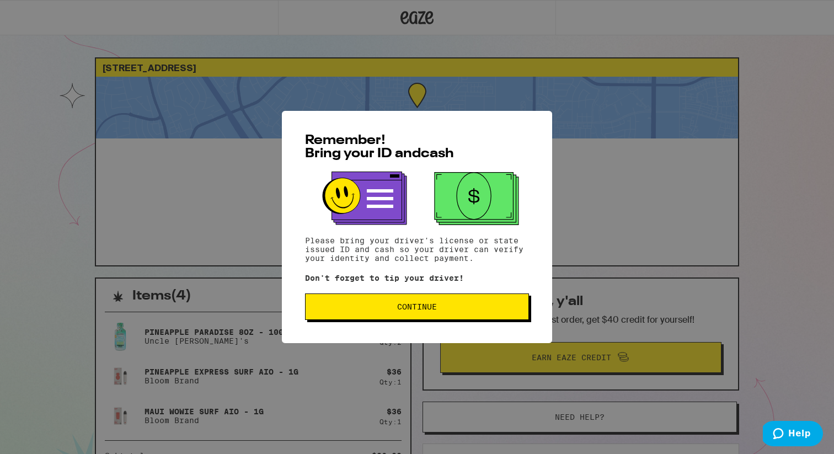
click at [423, 315] on button "Continue" at bounding box center [417, 306] width 224 height 26
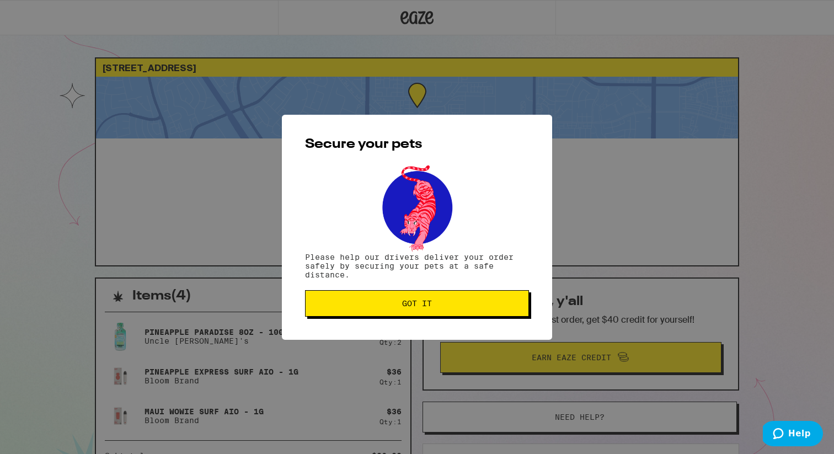
click at [383, 302] on span "Got it" at bounding box center [416, 304] width 205 height 8
